Goal: Find specific page/section: Find specific page/section

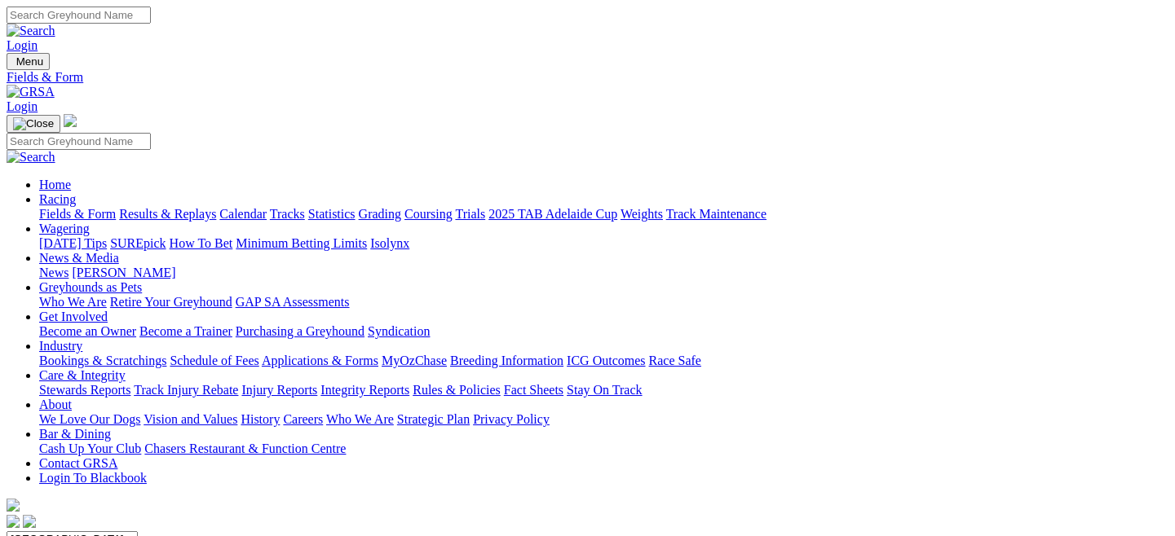
click at [138, 531] on select "South Australia New South Wales Northern Territory Queensland Tasmania Victoria…" at bounding box center [72, 538] width 131 height 15
select select "QLD"
click at [77, 531] on select "South Australia New South Wales Northern Territory Queensland Tasmania Victoria…" at bounding box center [72, 538] width 131 height 15
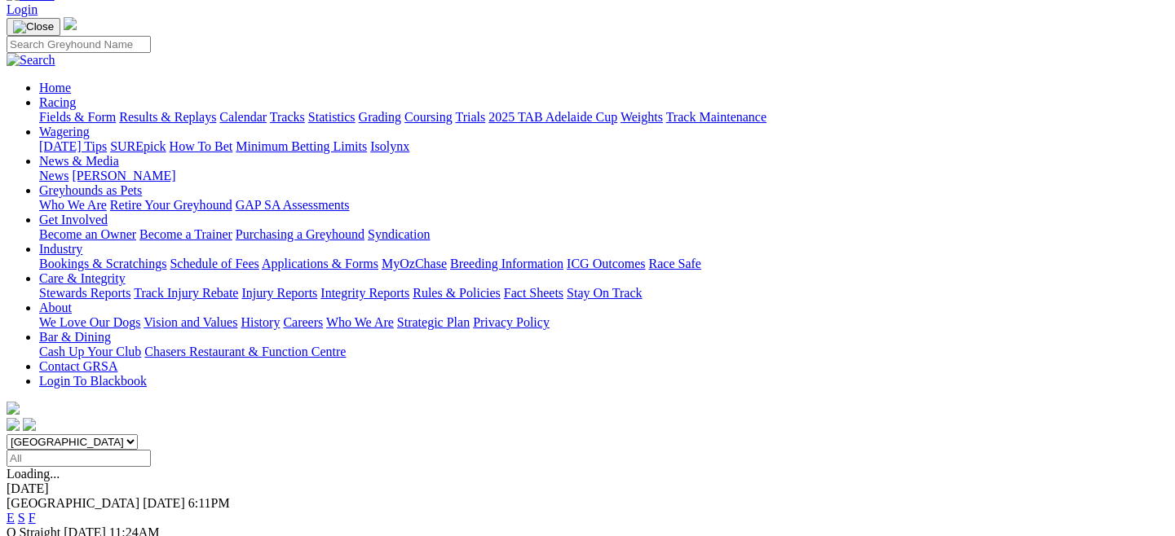
scroll to position [105, 0]
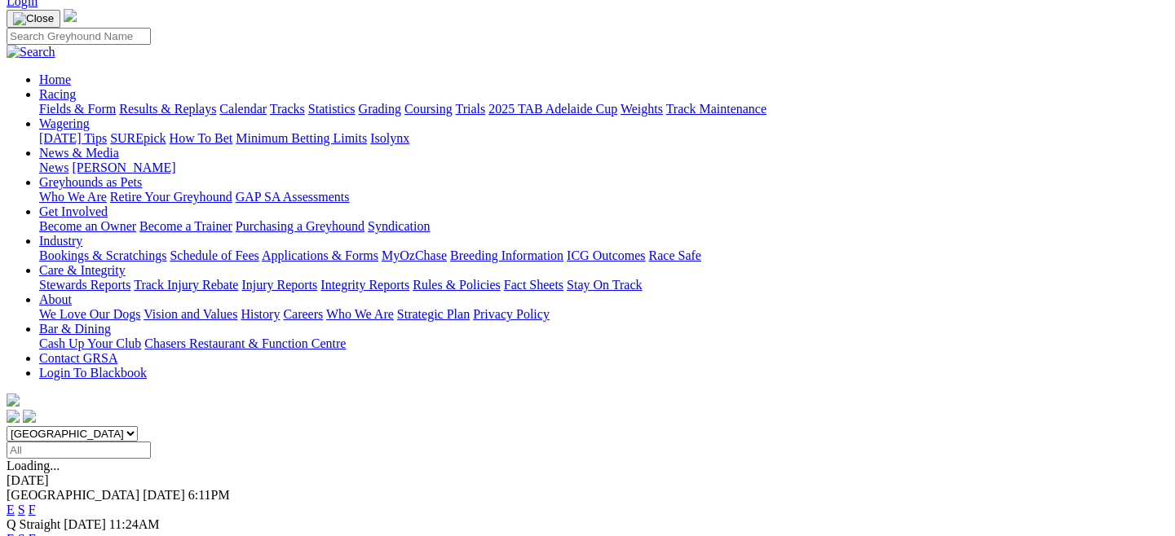
click at [15, 532] on link "E" at bounding box center [11, 539] width 8 height 14
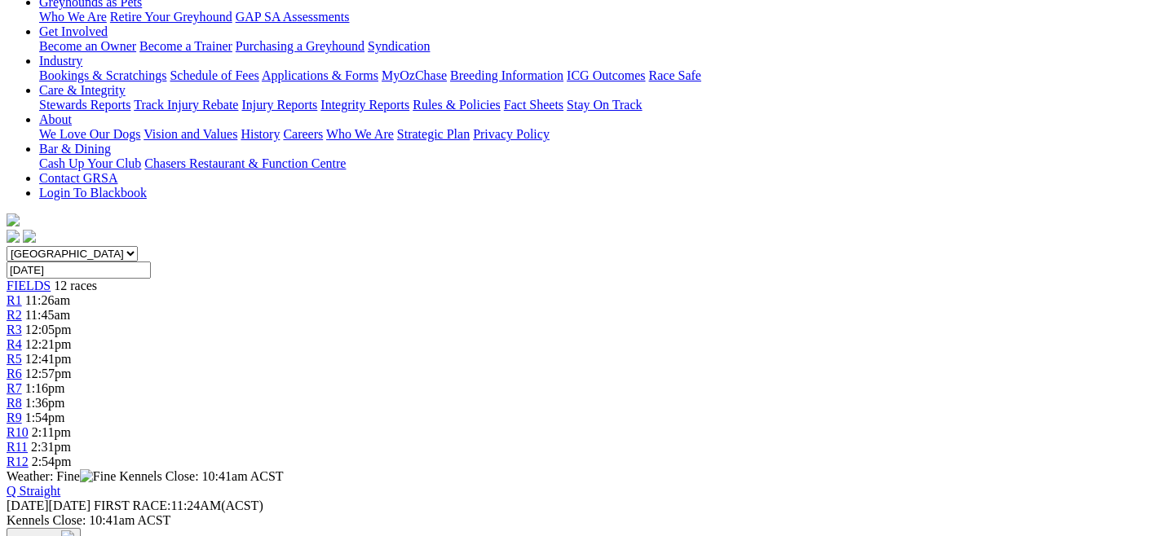
scroll to position [284, 0]
